Goal: Information Seeking & Learning: Learn about a topic

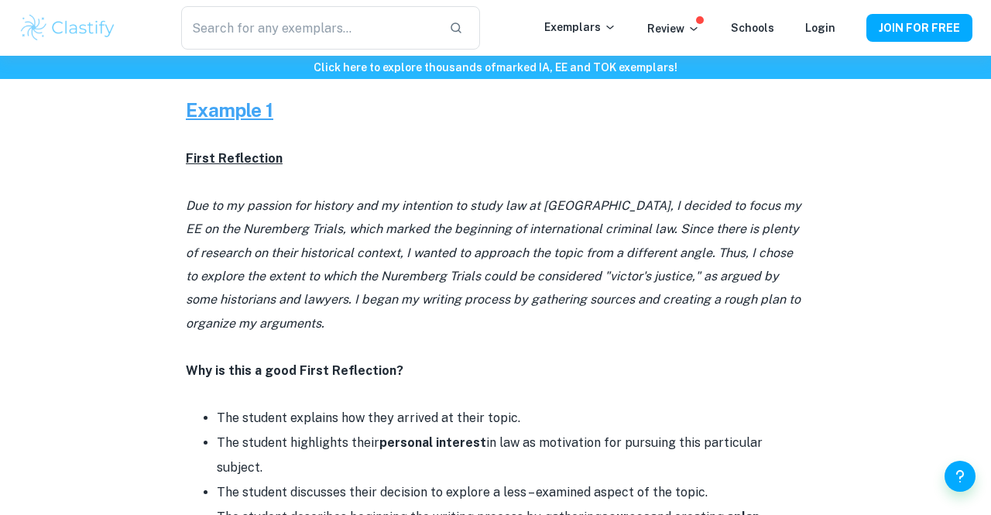
scroll to position [735, 0]
click at [512, 263] on p "Due to my passion for history and my intention to study law at [GEOGRAPHIC_DATA…" at bounding box center [495, 265] width 619 height 141
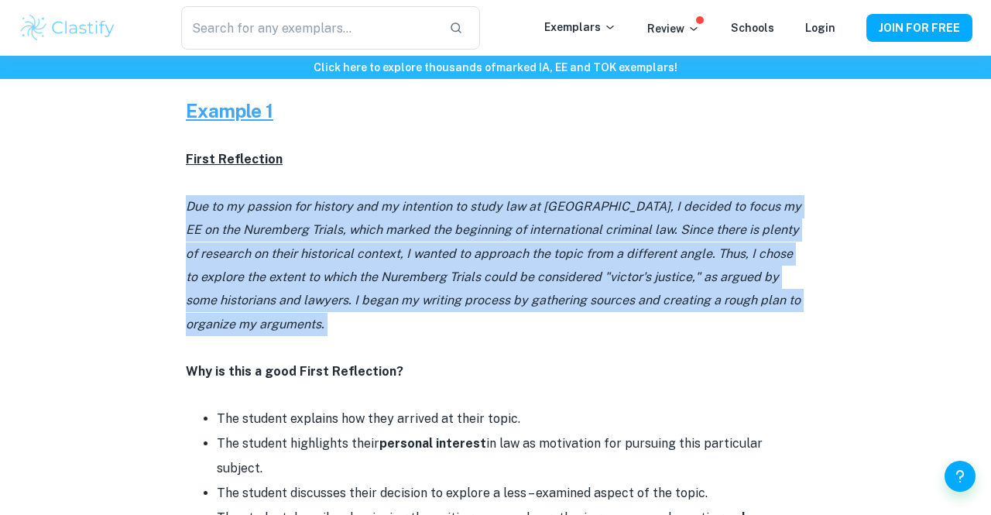
click at [512, 263] on p "Due to my passion for history and my intention to study law at [GEOGRAPHIC_DATA…" at bounding box center [495, 265] width 619 height 141
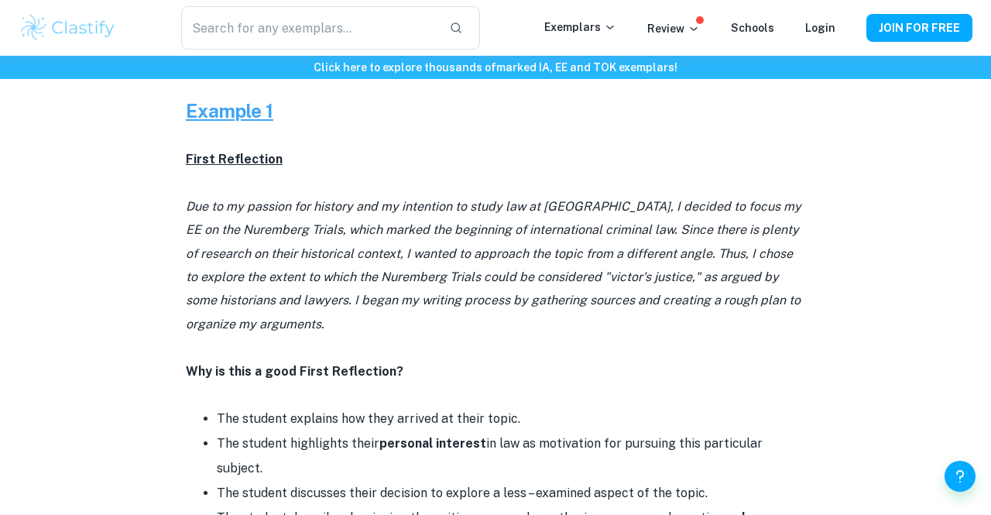
click at [512, 263] on p "Due to my passion for history and my intention to study law at [GEOGRAPHIC_DATA…" at bounding box center [495, 265] width 619 height 141
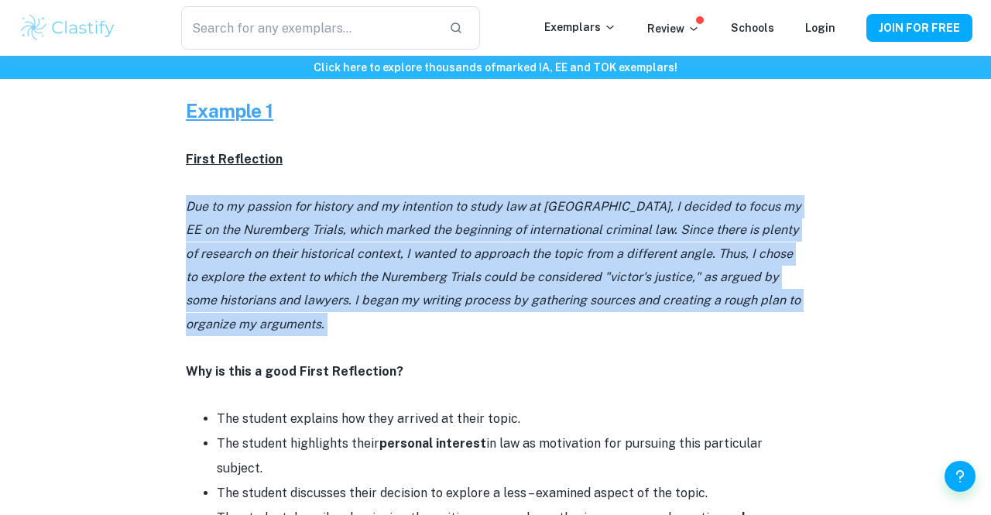
click at [512, 263] on p "Due to my passion for history and my intention to study law at [GEOGRAPHIC_DATA…" at bounding box center [495, 265] width 619 height 141
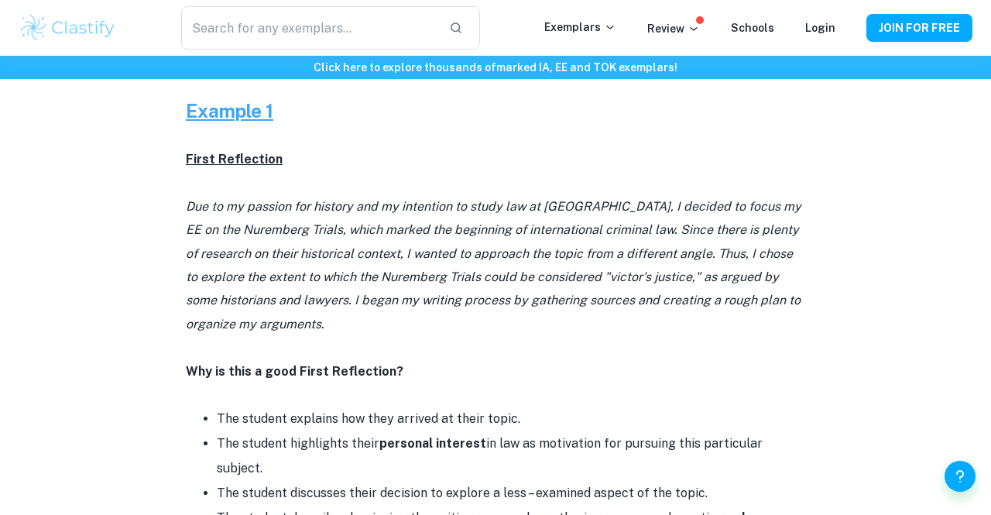
click at [512, 263] on p "Due to my passion for history and my intention to study law at [GEOGRAPHIC_DATA…" at bounding box center [495, 265] width 619 height 141
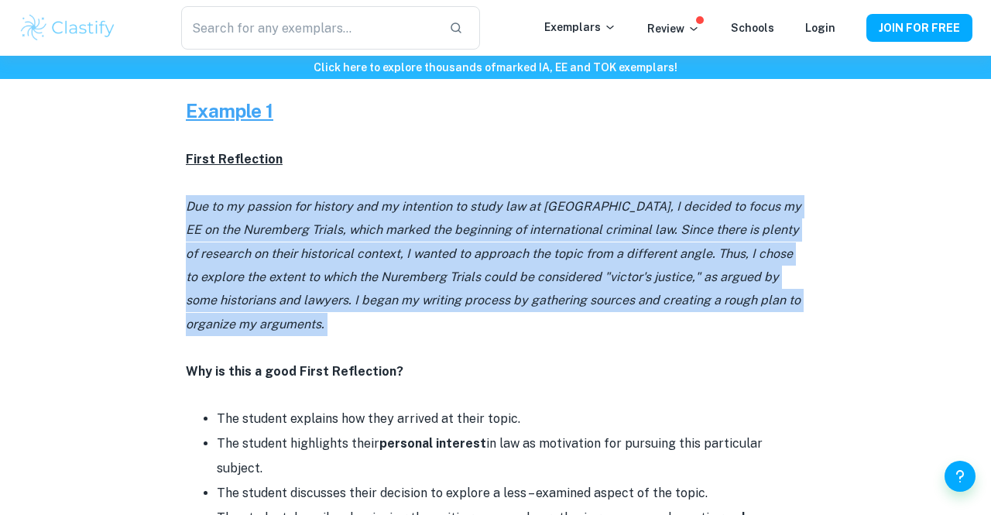
click at [512, 263] on p "Due to my passion for history and my intention to study law at [GEOGRAPHIC_DATA…" at bounding box center [495, 265] width 619 height 141
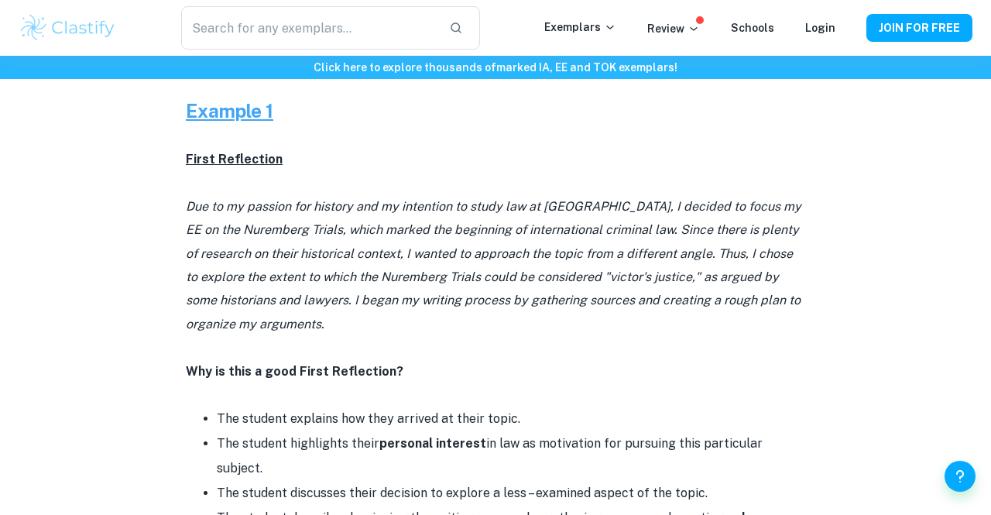
click at [512, 263] on p "Due to my passion for history and my intention to study law at [GEOGRAPHIC_DATA…" at bounding box center [495, 265] width 619 height 141
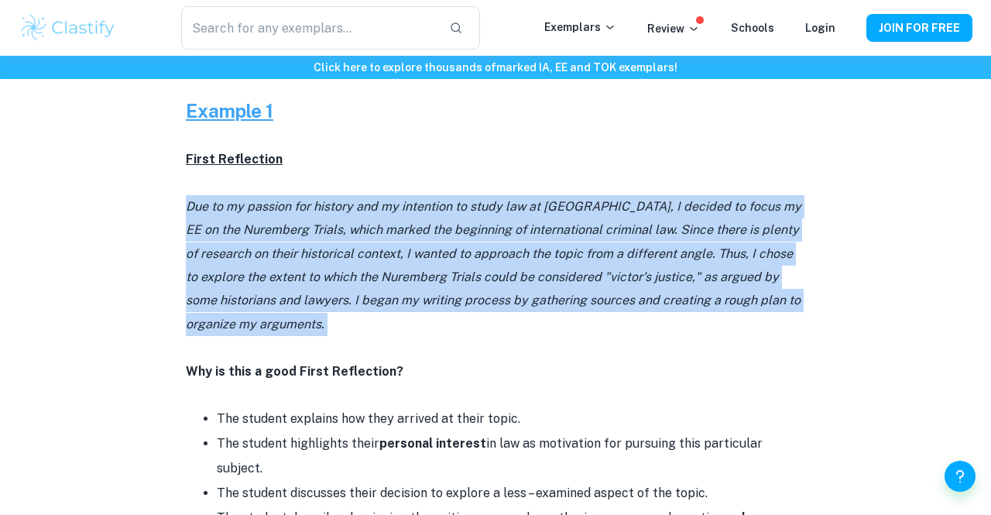
click at [512, 263] on p "Due to my passion for history and my intention to study law at [GEOGRAPHIC_DATA…" at bounding box center [495, 265] width 619 height 141
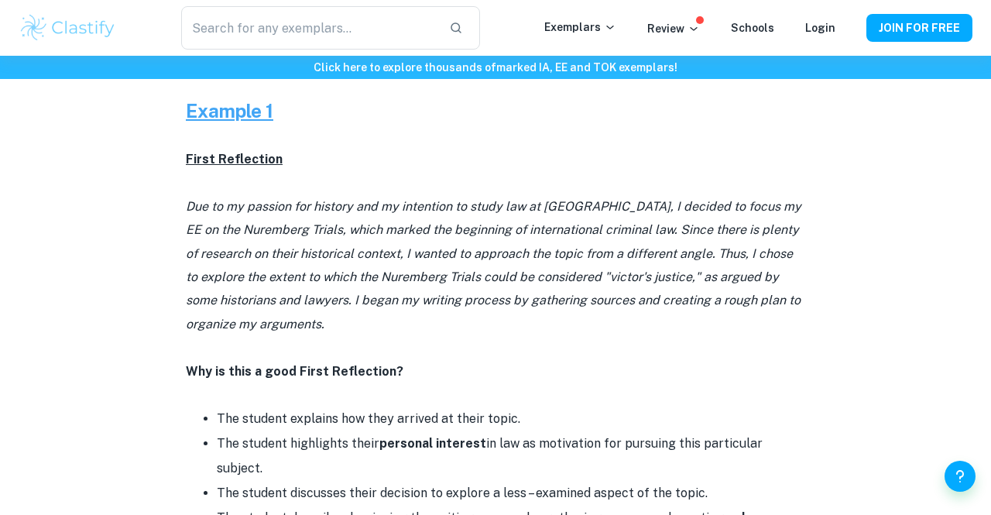
click at [512, 263] on p "Due to my passion for history and my intention to study law at [GEOGRAPHIC_DATA…" at bounding box center [495, 265] width 619 height 141
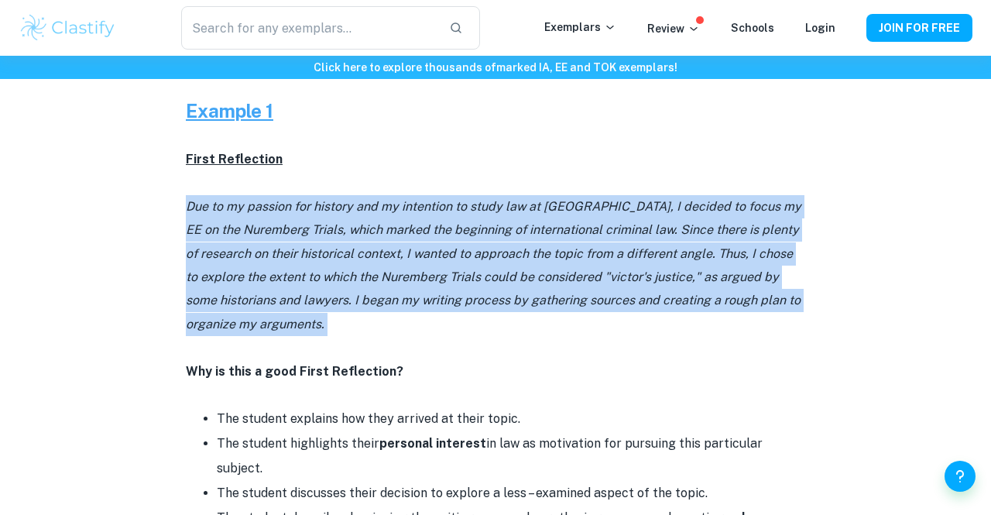
click at [512, 263] on p "Due to my passion for history and my intention to study law at [GEOGRAPHIC_DATA…" at bounding box center [495, 265] width 619 height 141
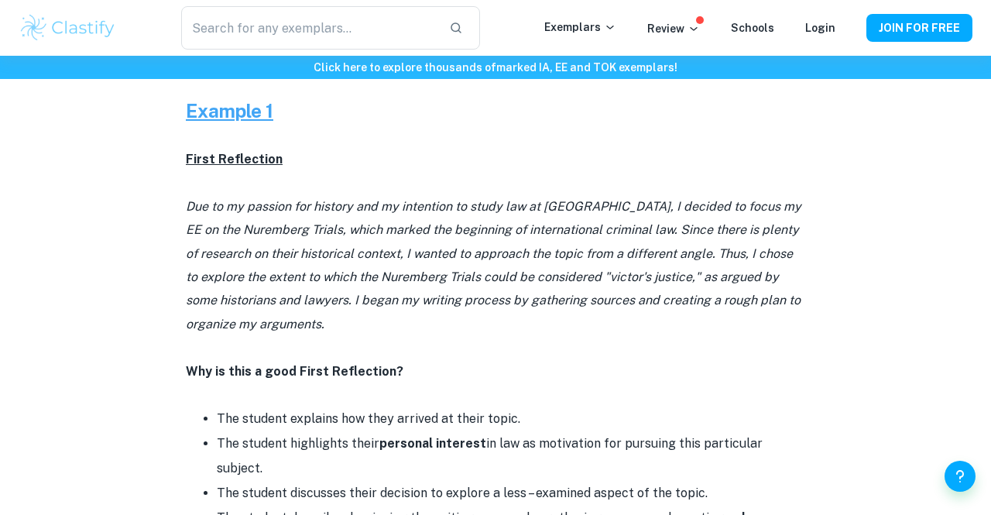
click at [512, 263] on p "Due to my passion for history and my intention to study law at [GEOGRAPHIC_DATA…" at bounding box center [495, 265] width 619 height 141
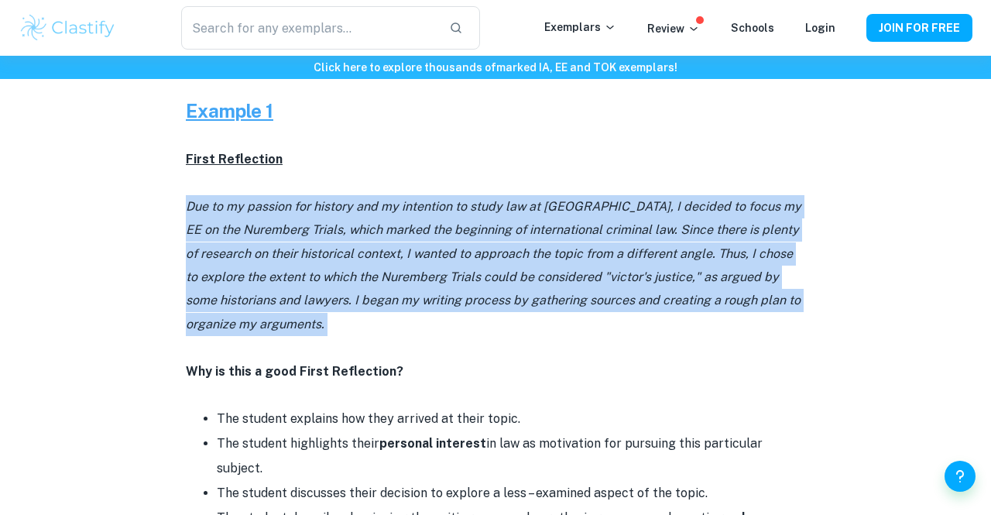
click at [512, 263] on p "Due to my passion for history and my intention to study law at [GEOGRAPHIC_DATA…" at bounding box center [495, 265] width 619 height 141
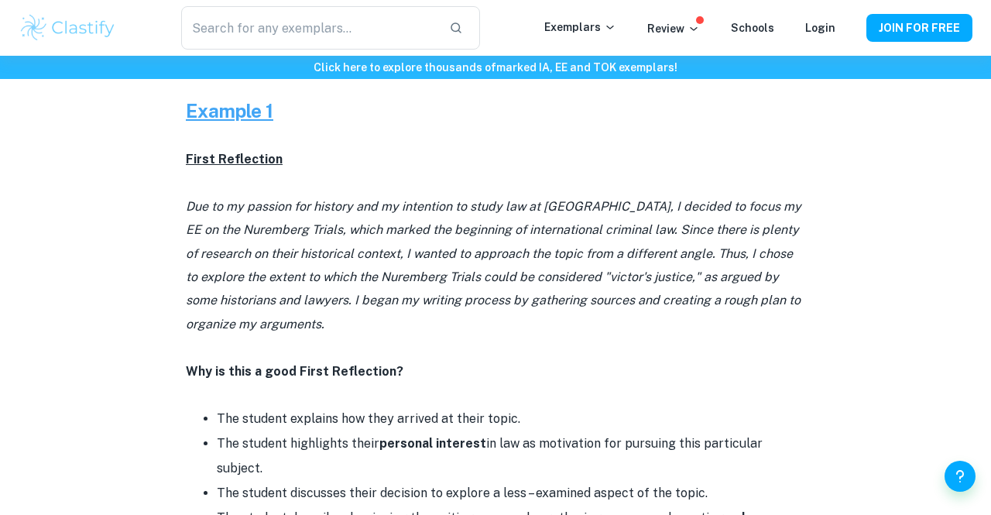
click at [512, 263] on p "Due to my passion for history and my intention to study law at [GEOGRAPHIC_DATA…" at bounding box center [495, 265] width 619 height 141
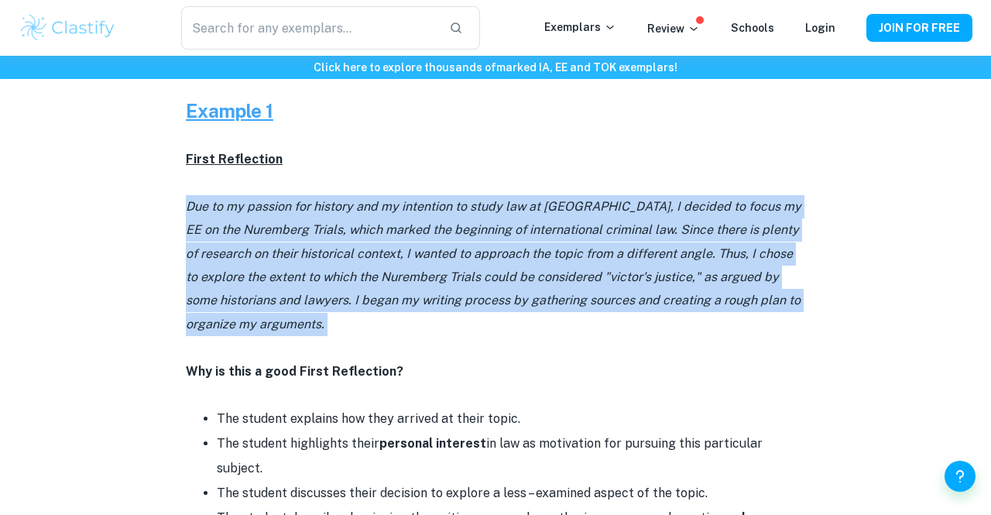
click at [512, 263] on p "Due to my passion for history and my intention to study law at [GEOGRAPHIC_DATA…" at bounding box center [495, 265] width 619 height 141
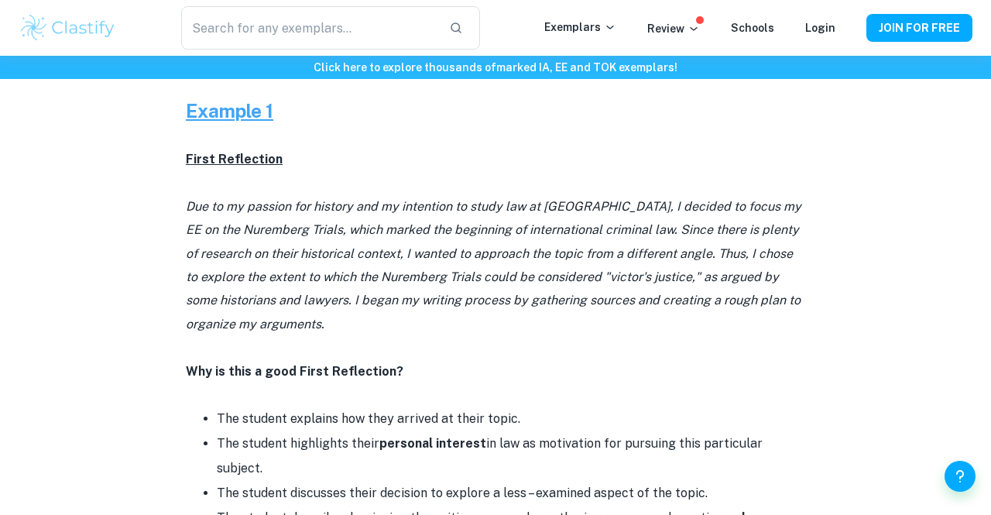
click at [512, 263] on p "Due to my passion for history and my intention to study law at [GEOGRAPHIC_DATA…" at bounding box center [495, 265] width 619 height 141
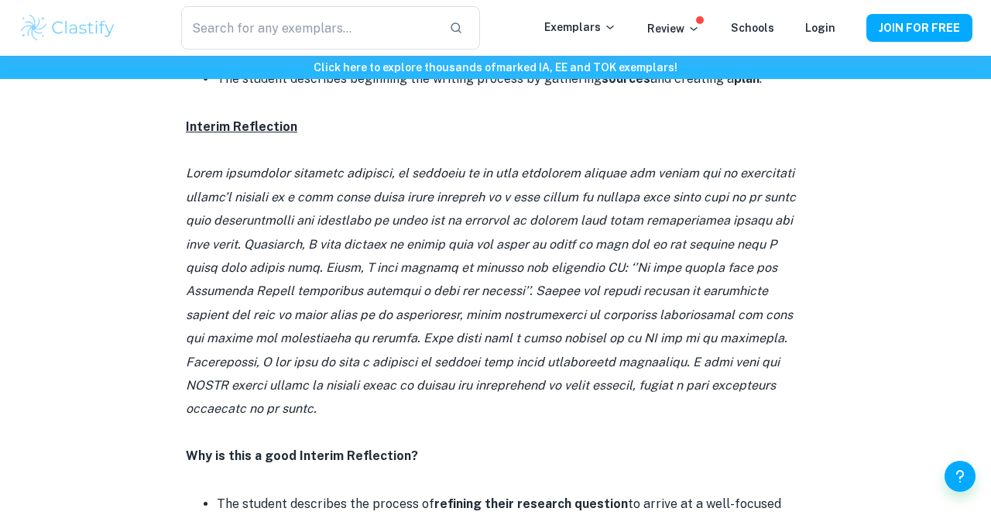
scroll to position [1217, 0]
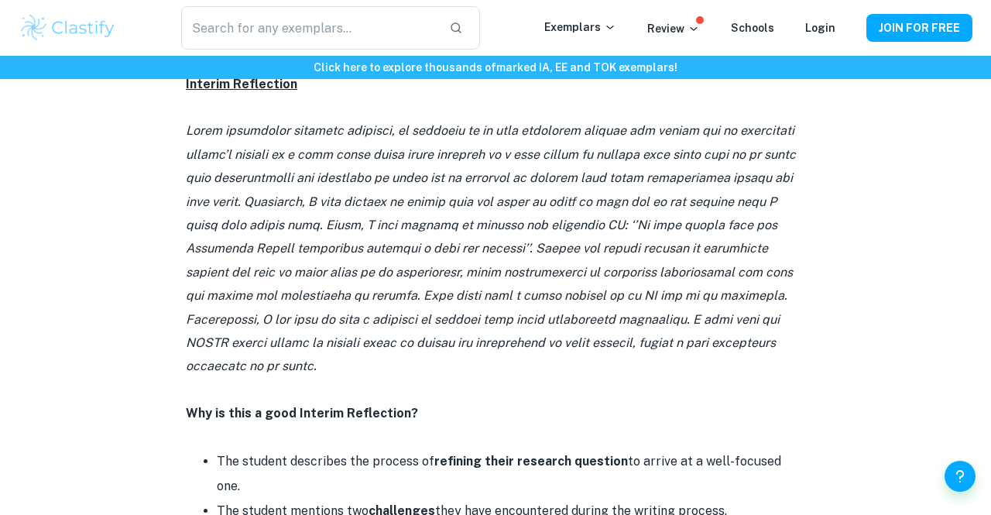
click at [625, 257] on p at bounding box center [495, 248] width 619 height 258
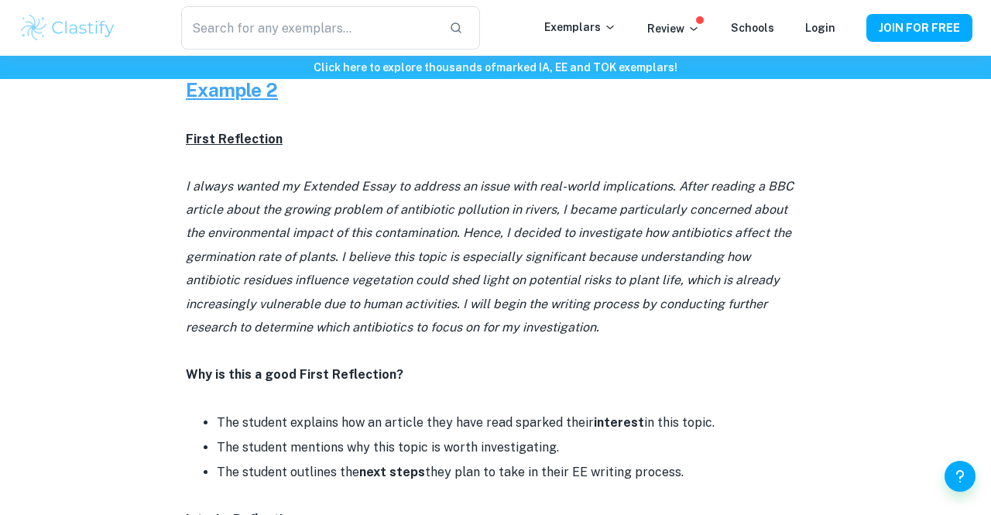
scroll to position [2753, 0]
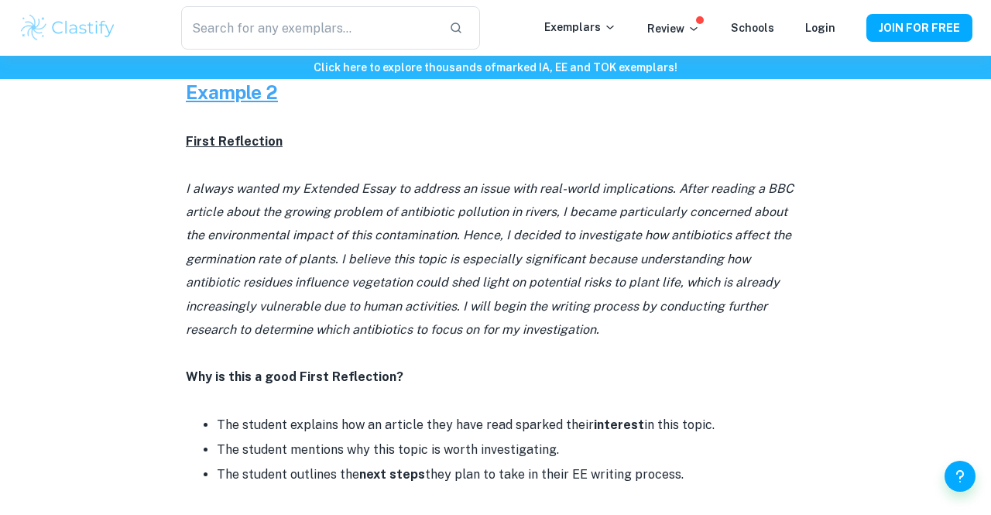
click at [625, 257] on p "I always wanted my Extended Essay to address an issue with real-world implicati…" at bounding box center [495, 259] width 619 height 165
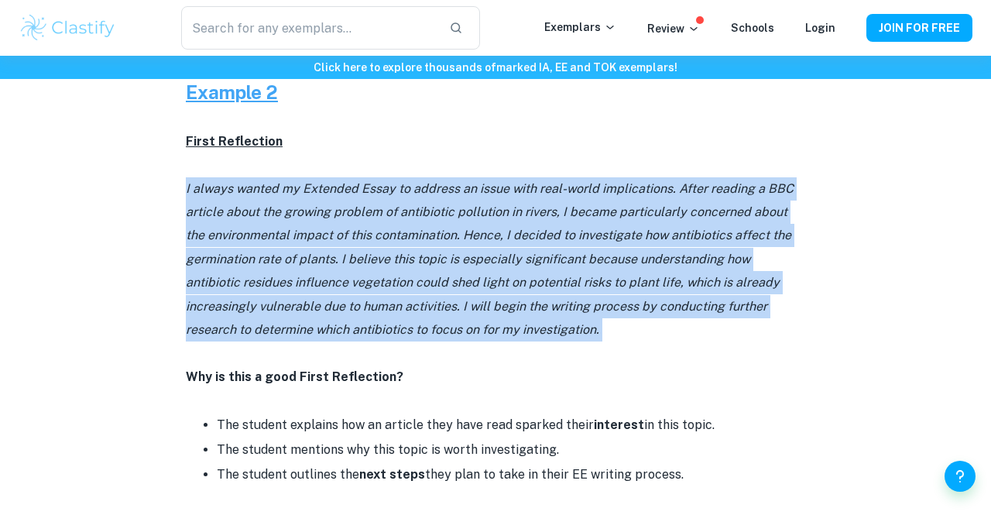
click at [625, 257] on p "I always wanted my Extended Essay to address an issue with real-world implicati…" at bounding box center [495, 259] width 619 height 165
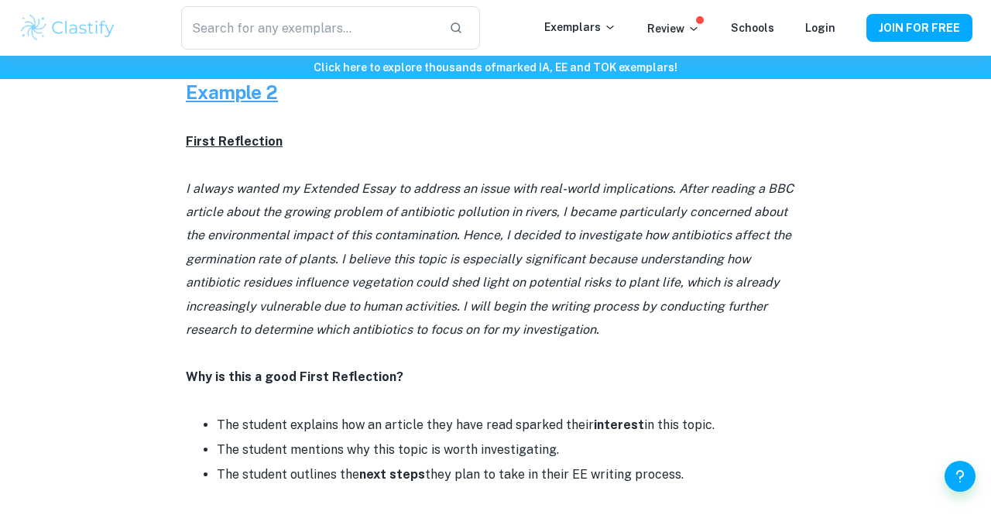
click at [625, 257] on p "I always wanted my Extended Essay to address an issue with real-world implicati…" at bounding box center [495, 259] width 619 height 165
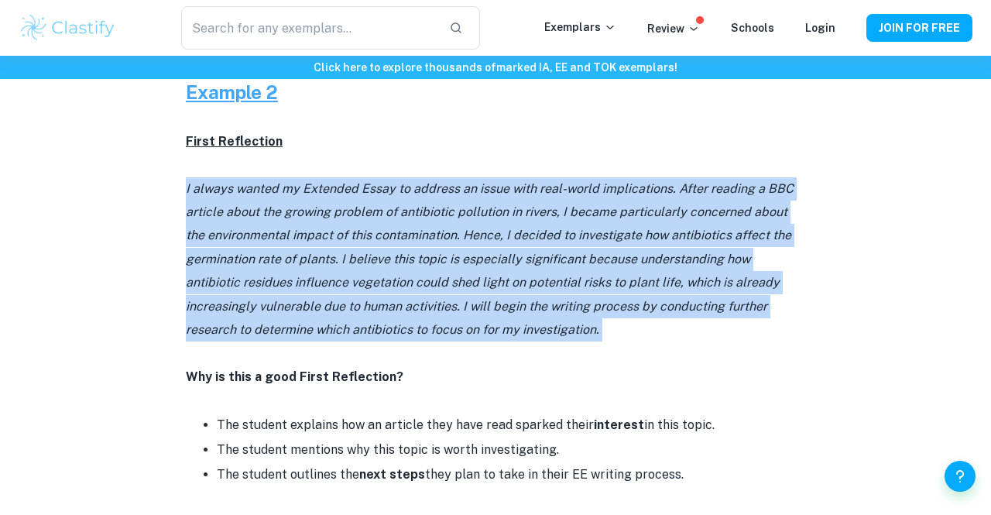
click at [625, 257] on p "I always wanted my Extended Essay to address an issue with real-world implicati…" at bounding box center [495, 259] width 619 height 165
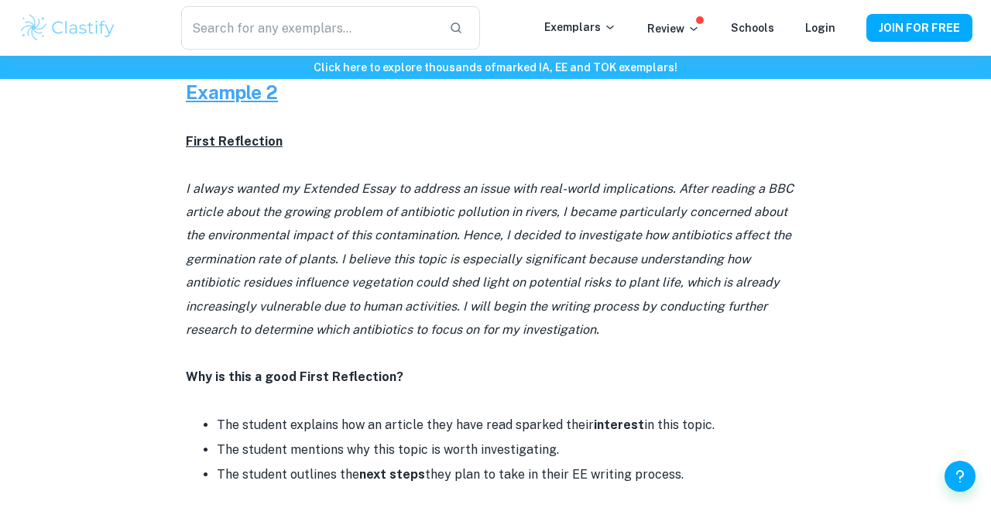
click at [619, 247] on p "I always wanted my Extended Essay to address an issue with real-world implicati…" at bounding box center [495, 259] width 619 height 165
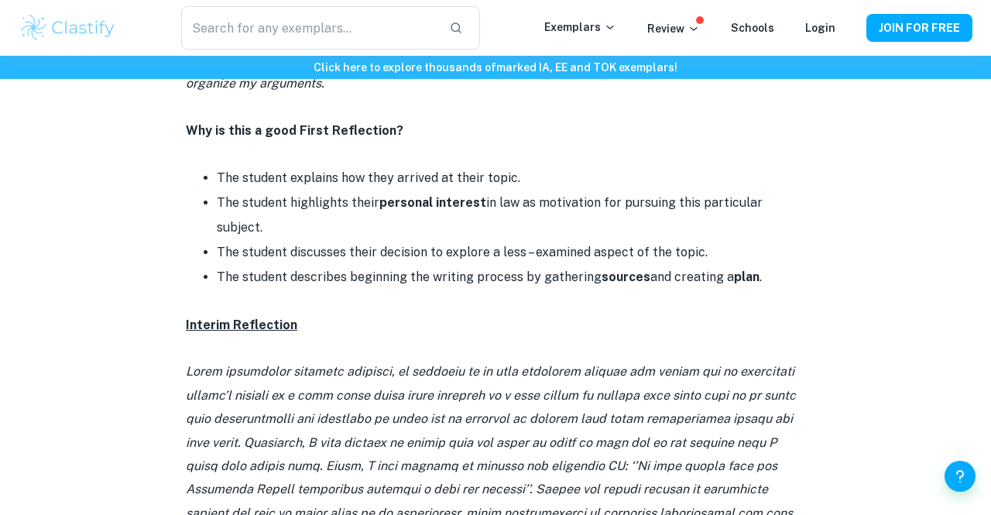
scroll to position [973, 0]
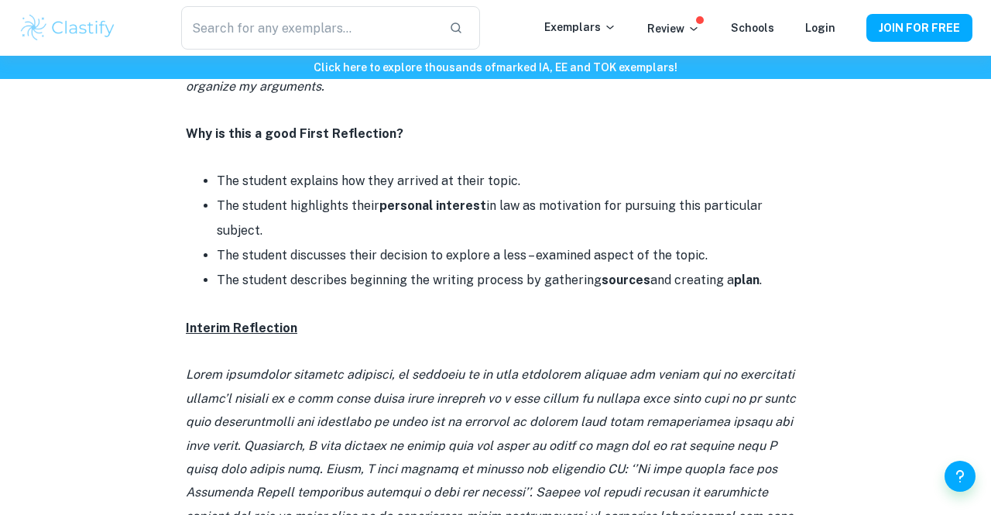
click at [495, 178] on li "The student explains how they arrived at their topic." at bounding box center [511, 181] width 588 height 25
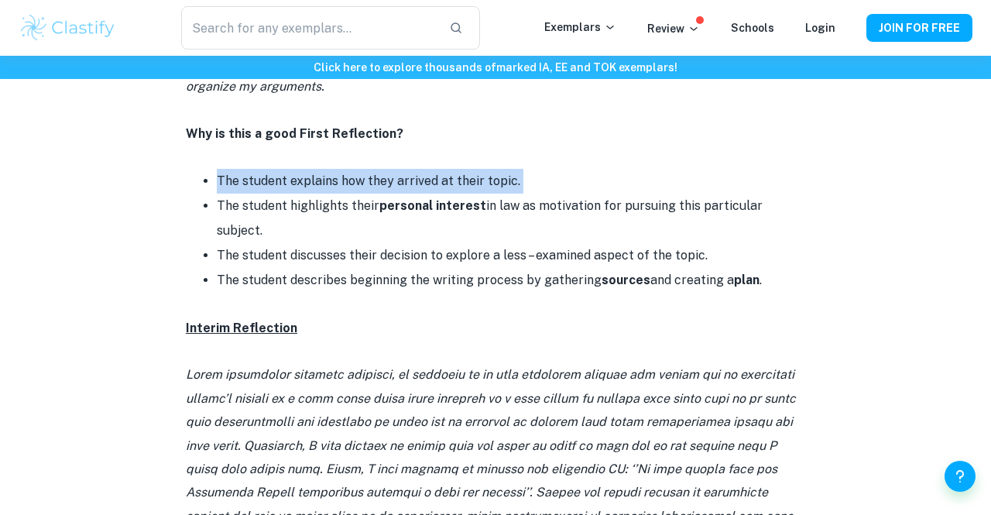
click at [487, 197] on li "The student highlights their personal interest in law as motivation for pursuin…" at bounding box center [511, 218] width 588 height 50
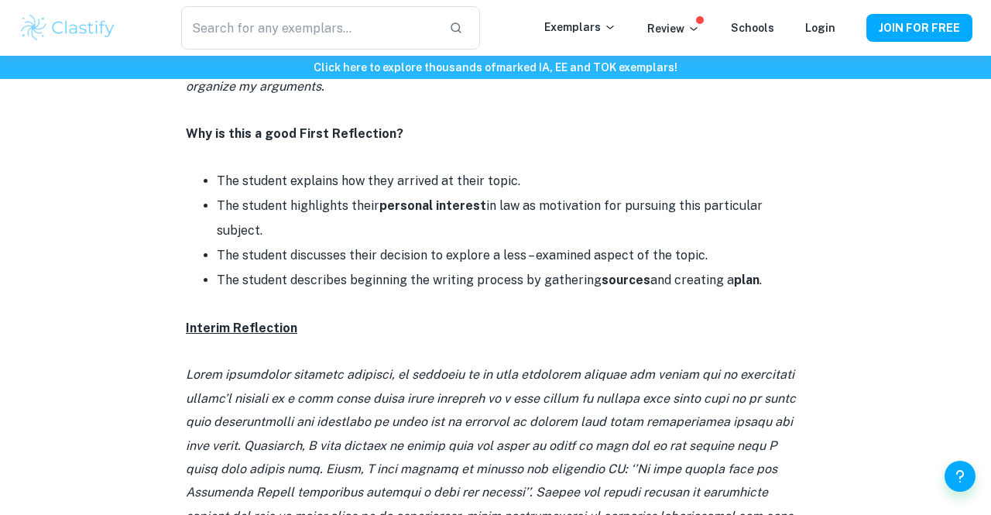
click at [487, 197] on li "The student highlights their personal interest in law as motivation for pursuin…" at bounding box center [511, 218] width 588 height 50
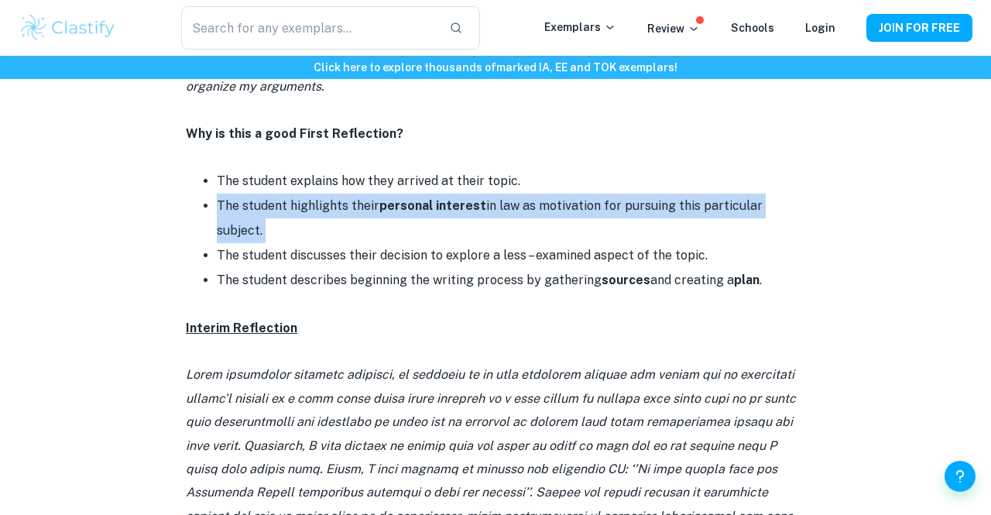
click at [464, 243] on li "The student discusses their decision to explore a less – examined aspect of the…" at bounding box center [511, 255] width 588 height 25
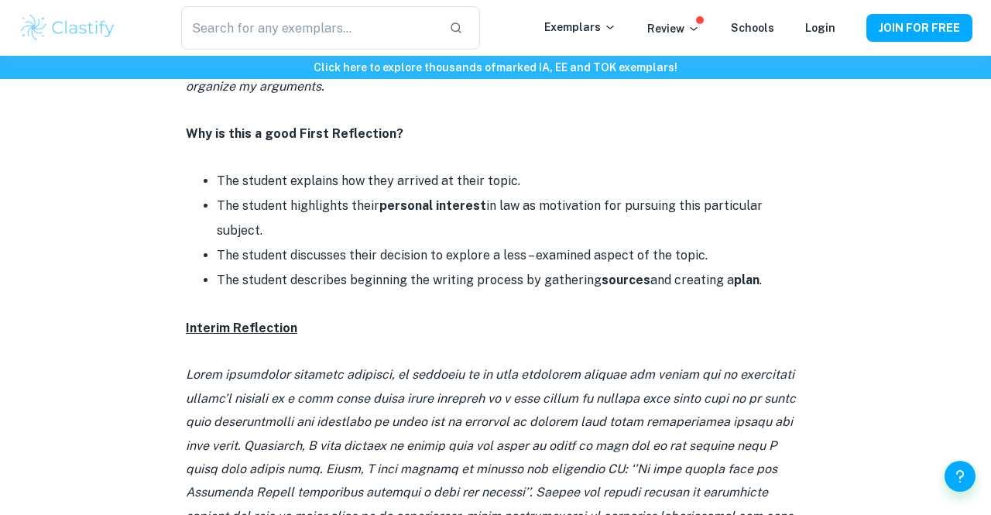
click at [464, 243] on li "The student discusses their decision to explore a less – examined aspect of the…" at bounding box center [511, 255] width 588 height 25
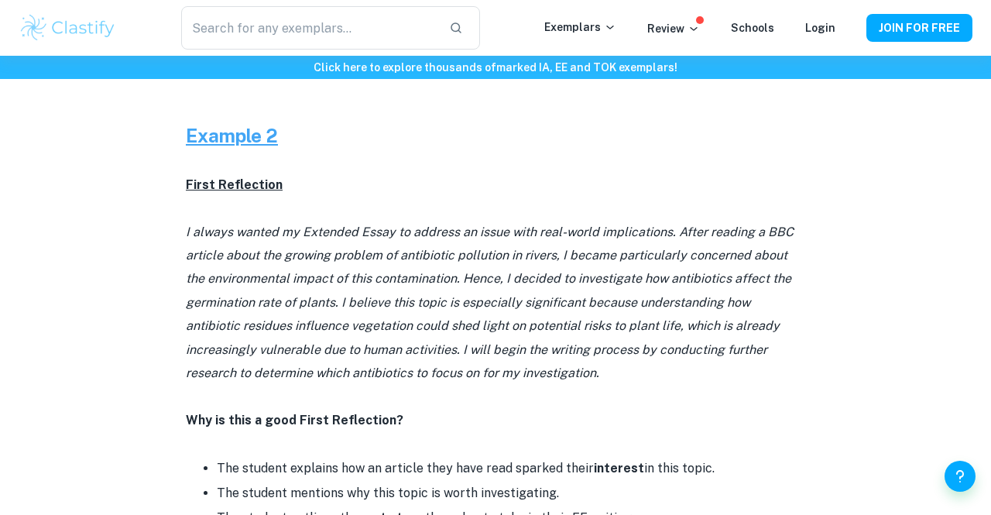
scroll to position [2708, 0]
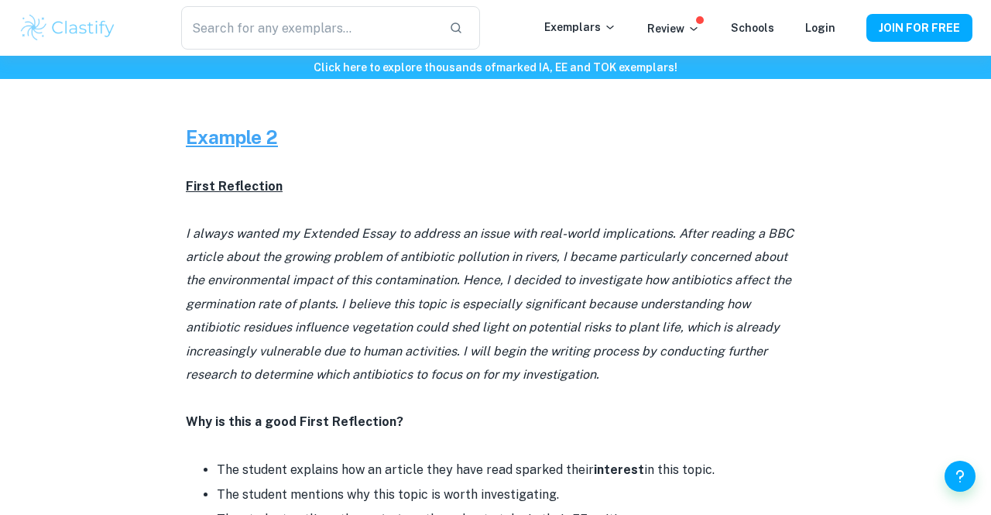
click at [496, 226] on icon "I always wanted my Extended Essay to address an issue with real-world implicati…" at bounding box center [490, 304] width 608 height 156
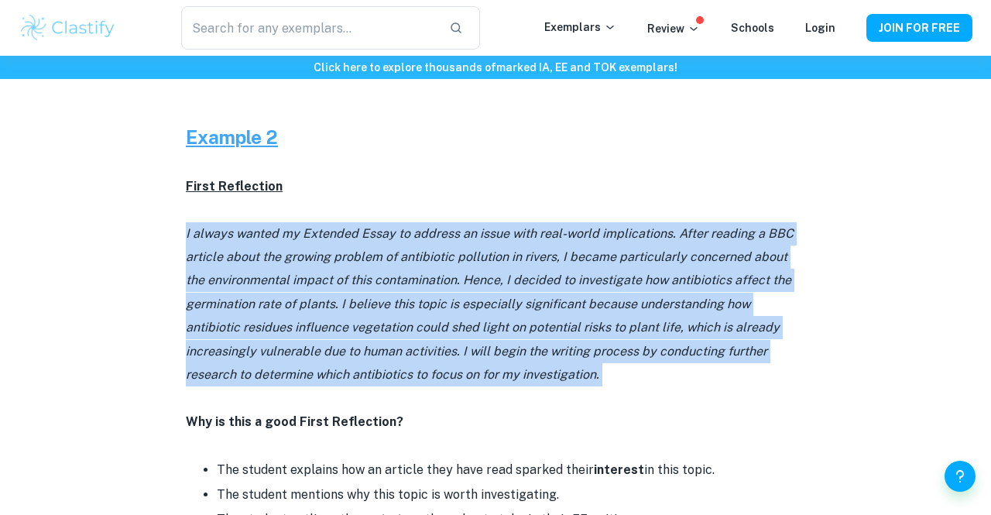
click at [496, 226] on icon "I always wanted my Extended Essay to address an issue with real-world implicati…" at bounding box center [490, 304] width 608 height 156
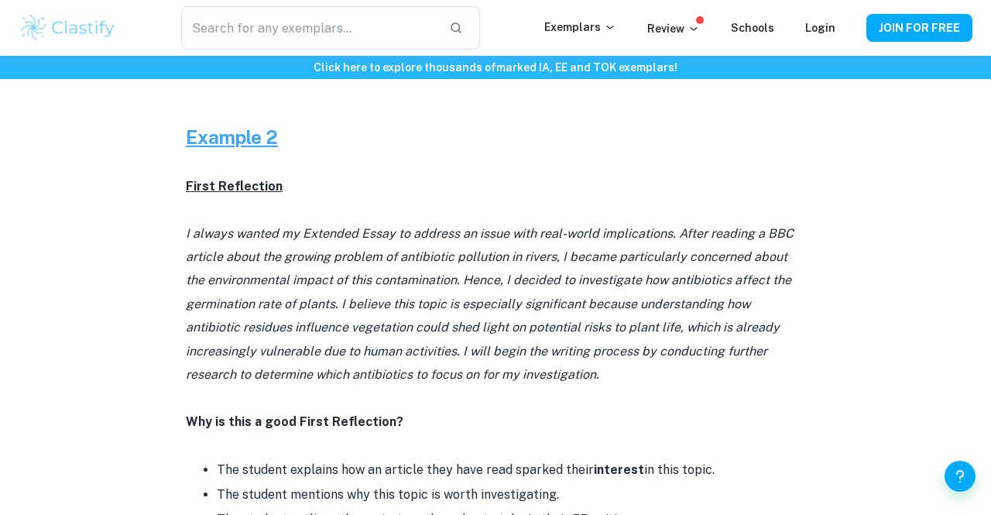
click at [496, 226] on icon "I always wanted my Extended Essay to address an issue with real-world implicati…" at bounding box center [490, 304] width 608 height 156
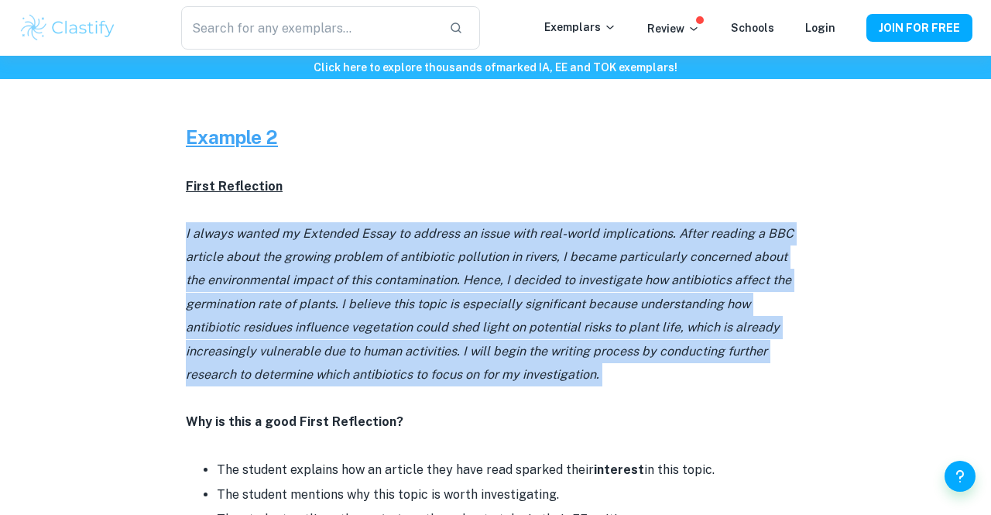
click at [496, 226] on icon "I always wanted my Extended Essay to address an issue with real-world implicati…" at bounding box center [490, 304] width 608 height 156
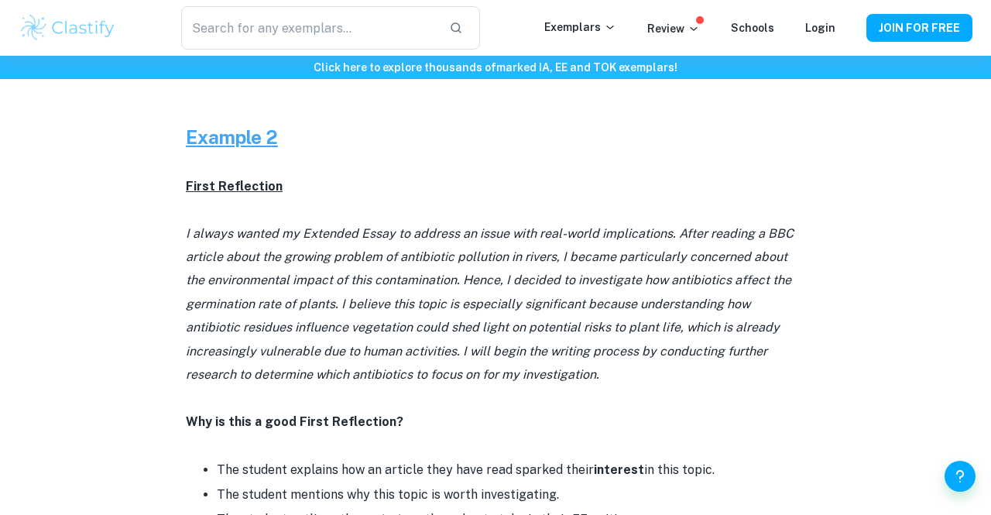
click at [496, 226] on icon "I always wanted my Extended Essay to address an issue with real-world implicati…" at bounding box center [490, 304] width 608 height 156
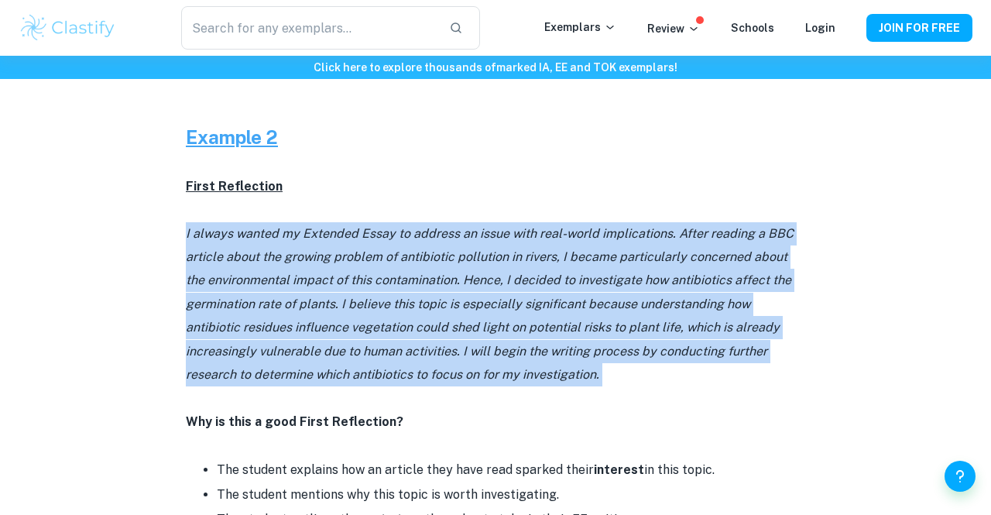
click at [496, 226] on icon "I always wanted my Extended Essay to address an issue with real-world implicati…" at bounding box center [490, 304] width 608 height 156
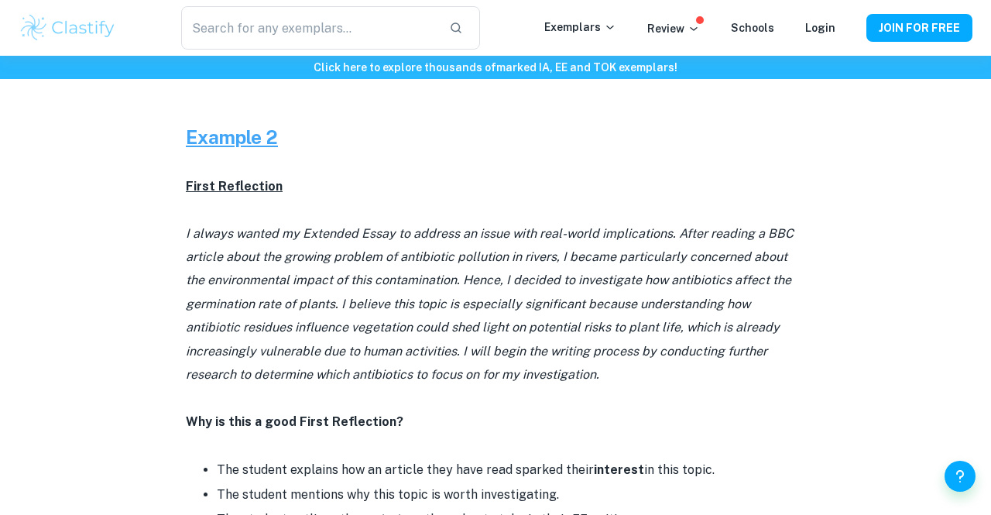
click at [496, 226] on icon "I always wanted my Extended Essay to address an issue with real-world implicati…" at bounding box center [490, 304] width 608 height 156
